Goal: Information Seeking & Learning: Learn about a topic

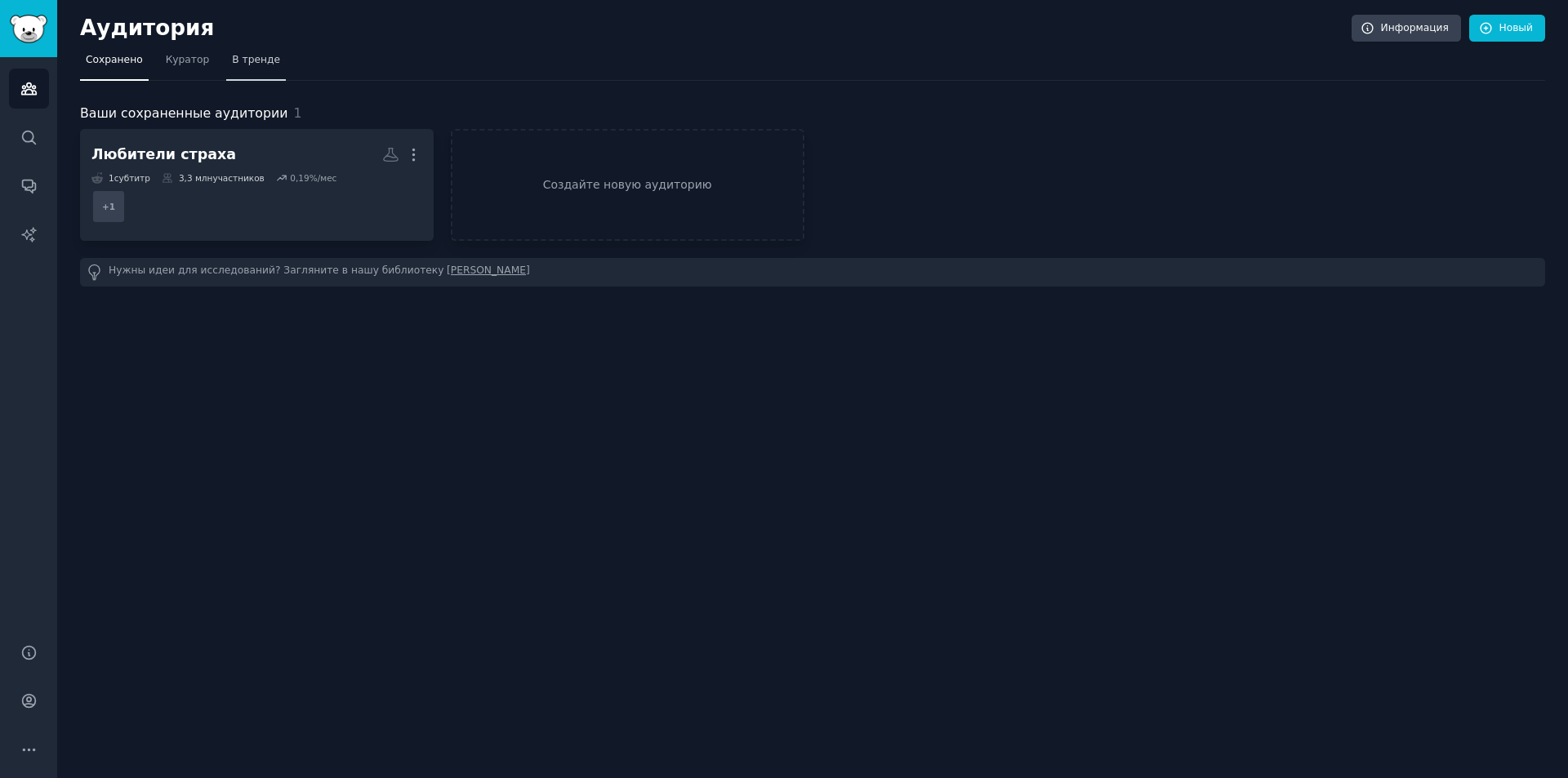
click at [256, 63] on font "В тренде" at bounding box center [256, 60] width 48 height 12
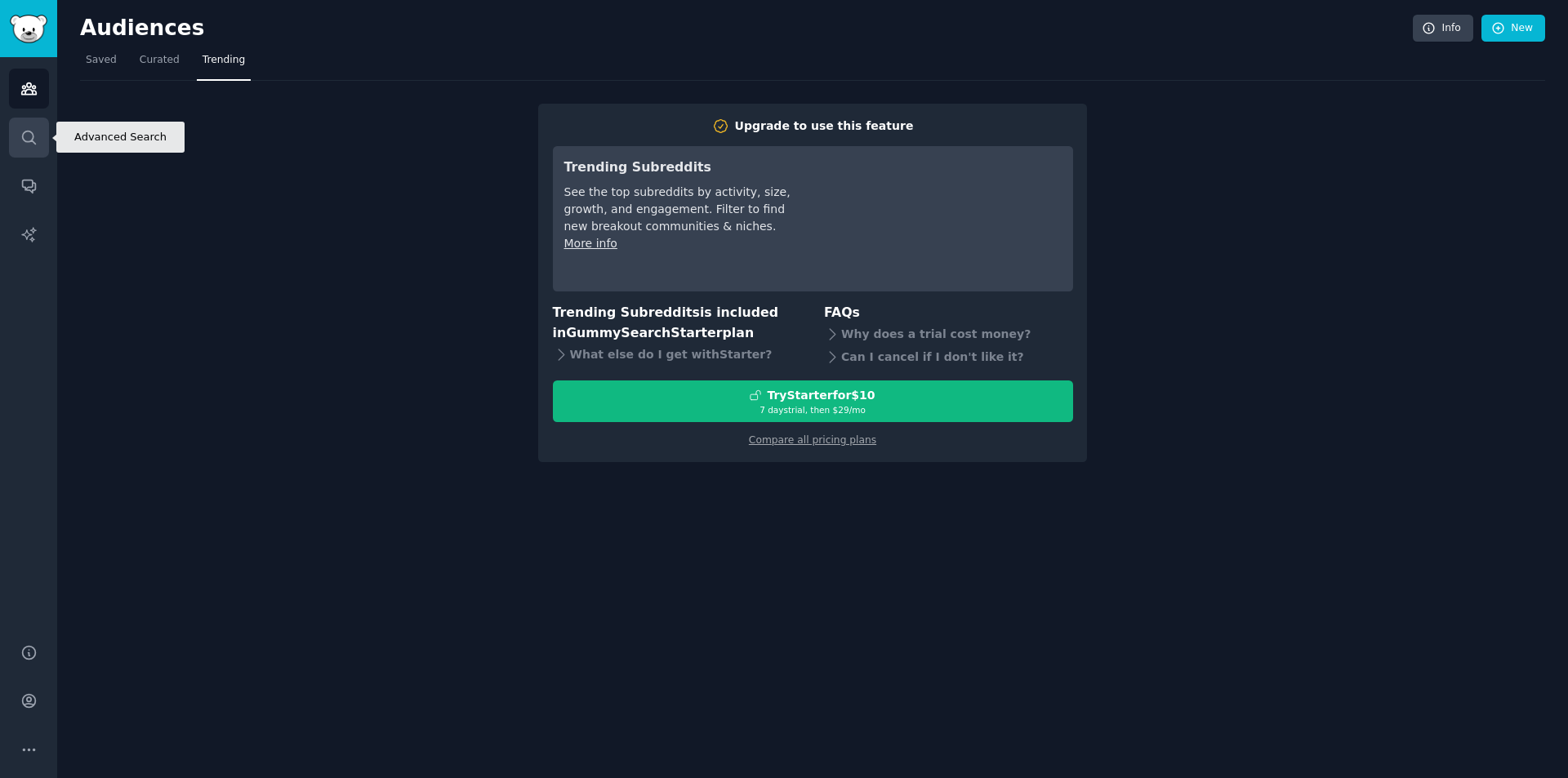
click at [30, 137] on icon "Sidebar" at bounding box center [29, 138] width 17 height 17
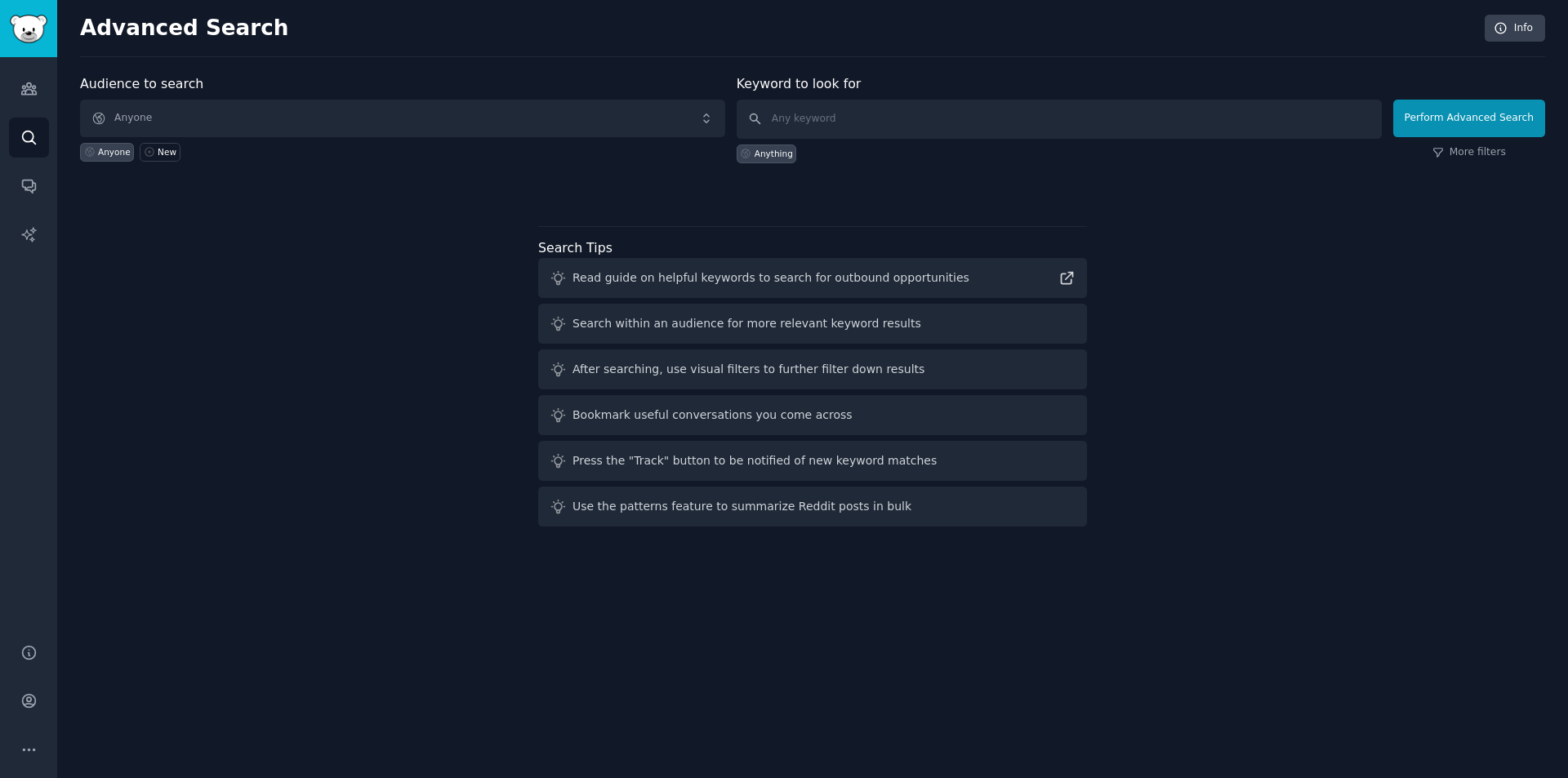
click at [387, 221] on div "Audience to search Anyone Anyone New Keyword to look for Anything Perform Advan…" at bounding box center [813, 304] width 1465 height 459
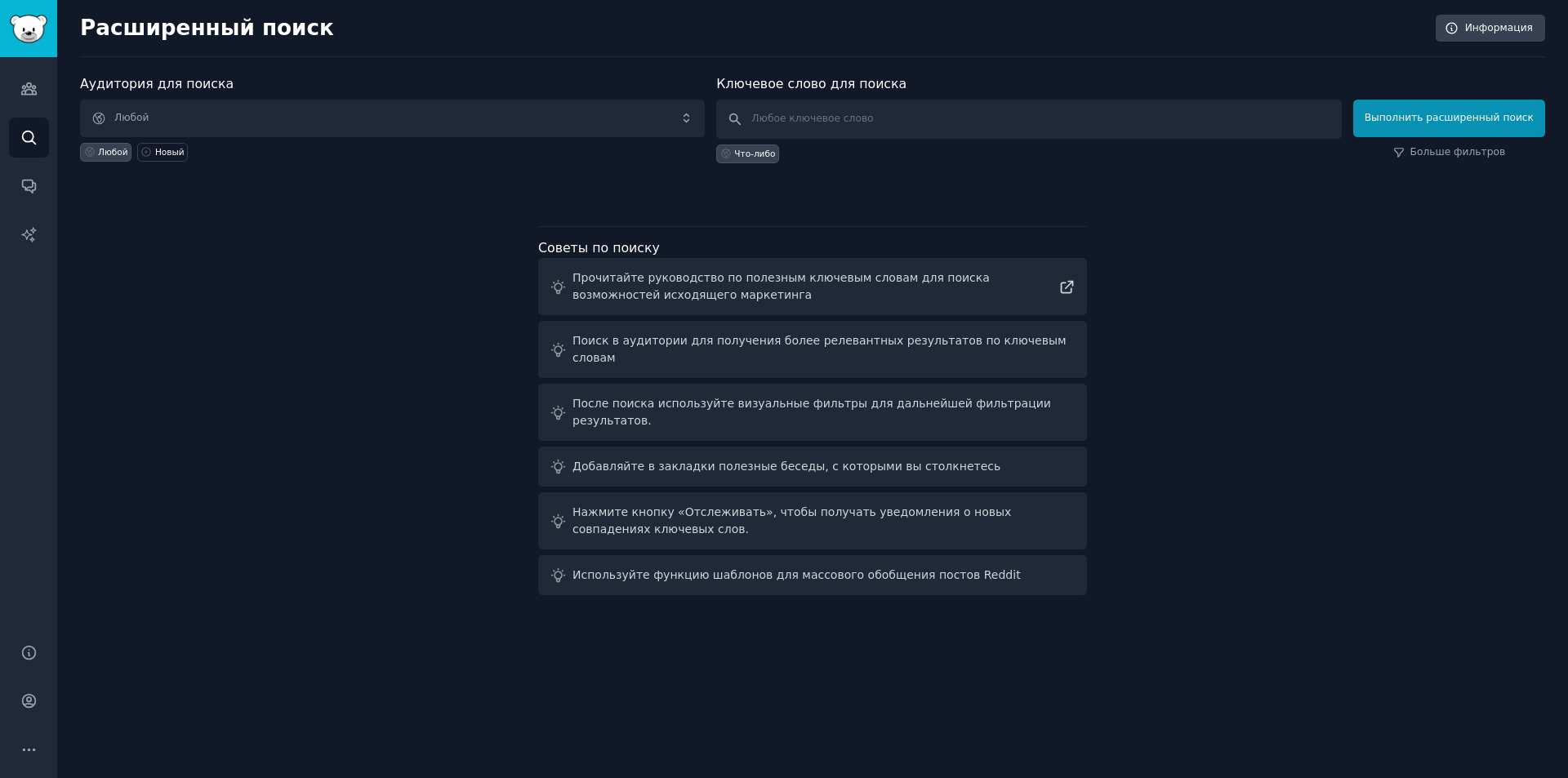
click at [304, 371] on div "Аудитория для поиска Любой Любой Новый Ключевое слово для поиска Что-либо Выпол…" at bounding box center [813, 338] width 1465 height 527
click at [187, 120] on span "Любой" at bounding box center [392, 118] width 624 height 38
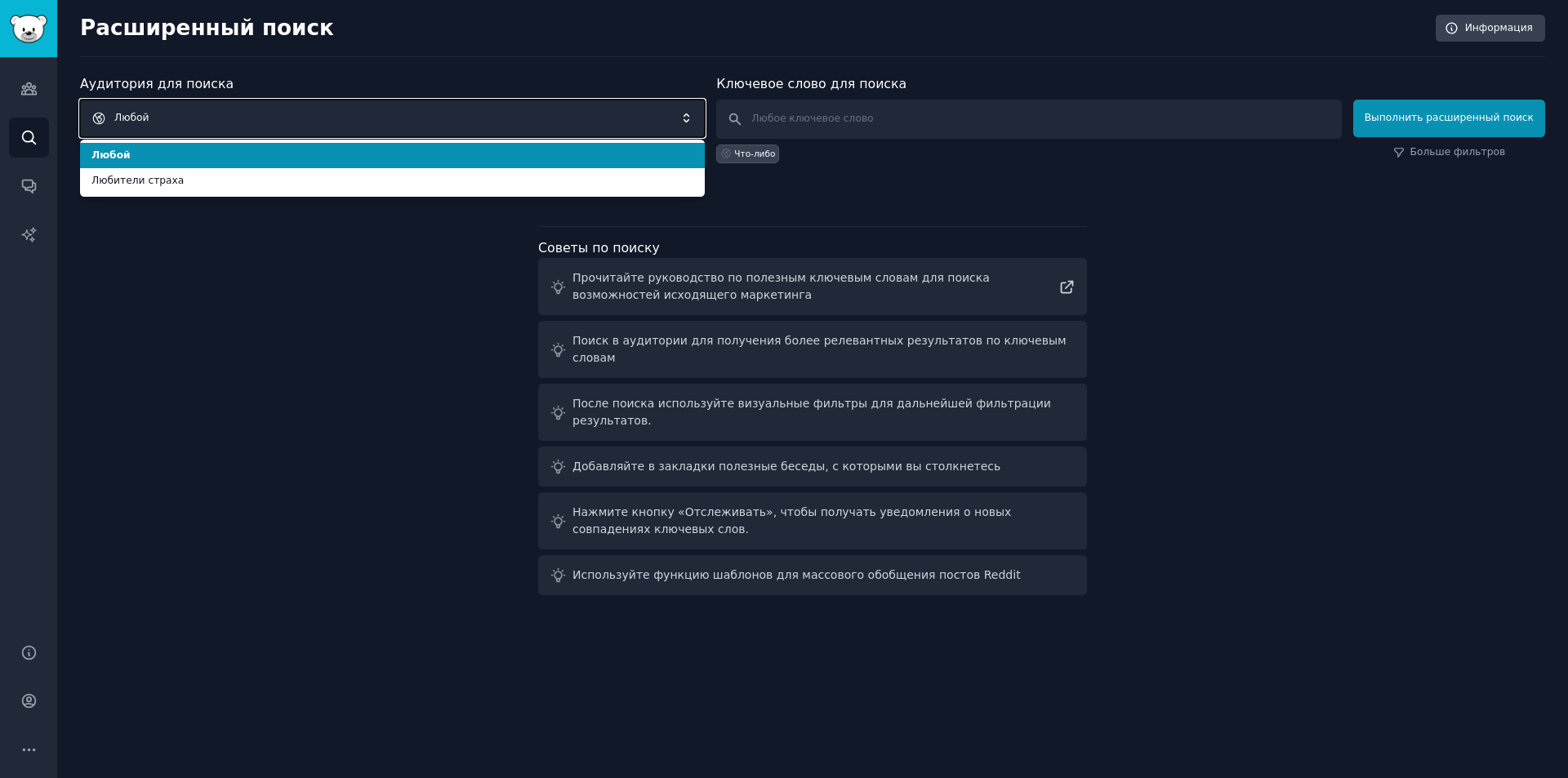
click at [693, 121] on span "Любой" at bounding box center [392, 118] width 624 height 38
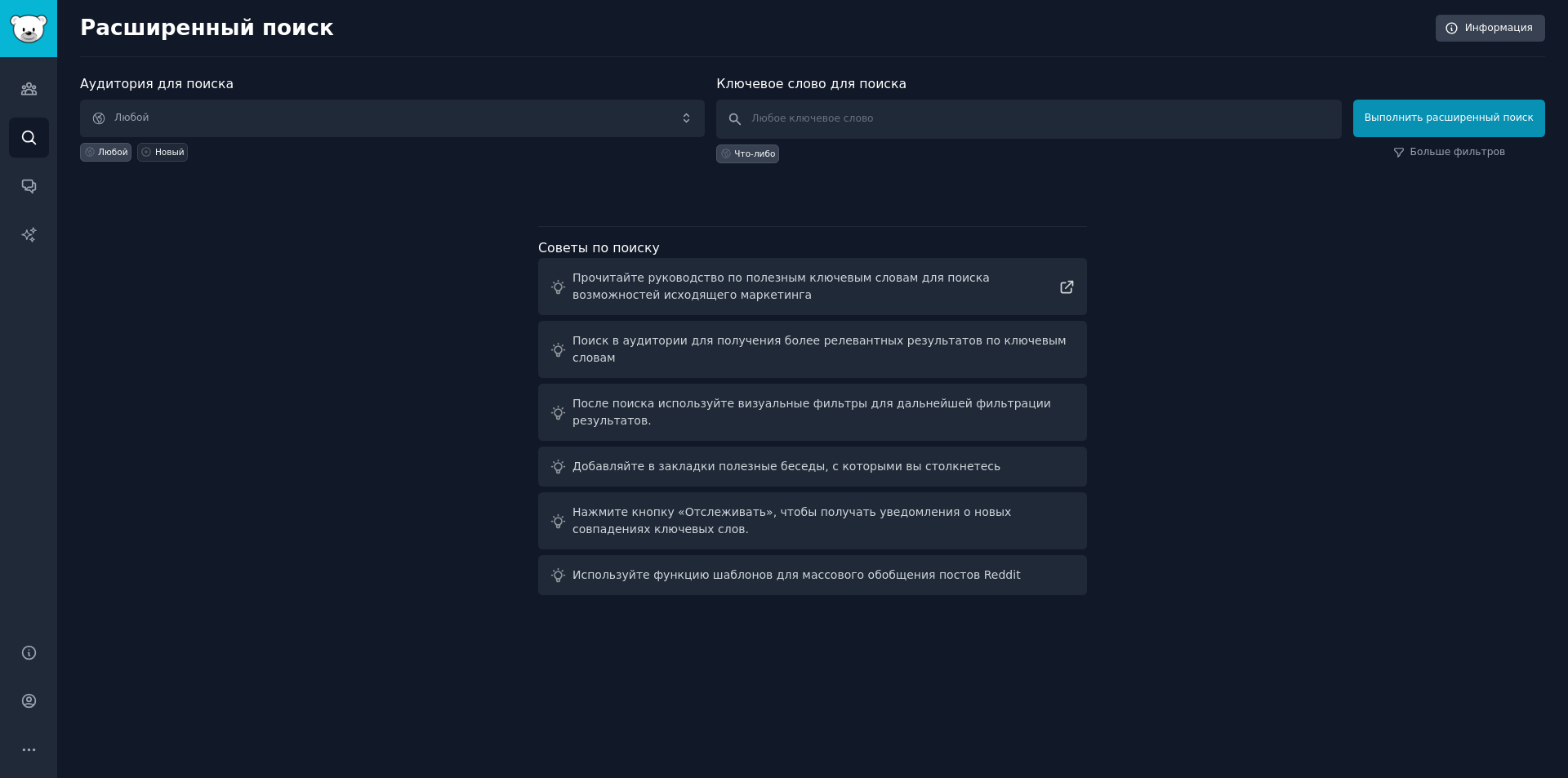
click at [160, 153] on font "Новый" at bounding box center [170, 152] width 30 height 10
